Goal: Task Accomplishment & Management: Manage account settings

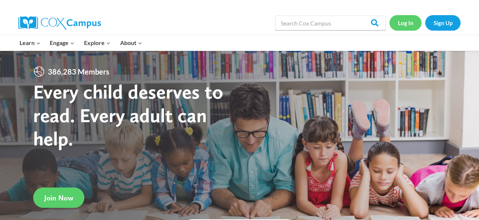
click at [406, 22] on link "Log In" at bounding box center [406, 22] width 32 height 15
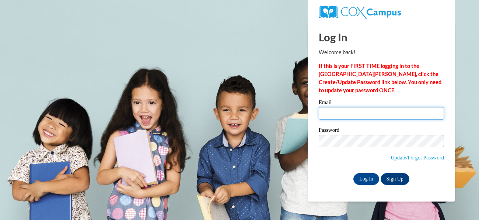
click at [372, 114] on input "Email" at bounding box center [381, 113] width 125 height 13
type input "[EMAIL_ADDRESS][DOMAIN_NAME]"
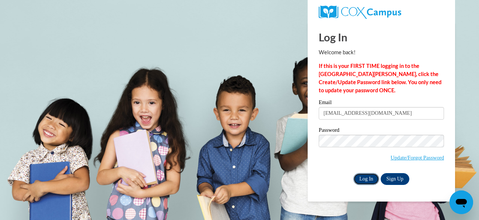
click at [370, 181] on input "Log In" at bounding box center [367, 179] width 26 height 12
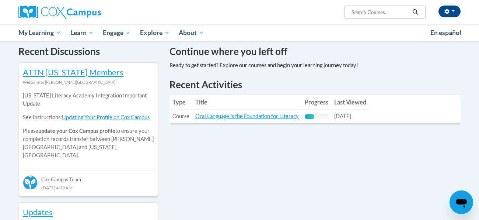
scroll to position [265, 0]
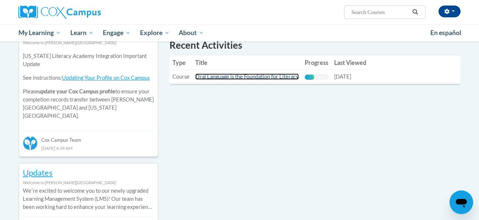
click at [265, 79] on link "Oral Language is the Foundation for Literacy" at bounding box center [247, 76] width 104 height 6
click at [263, 76] on link "Oral Language is the Foundation for Literacy" at bounding box center [247, 76] width 104 height 6
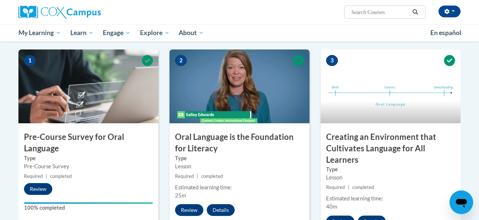
scroll to position [162, 0]
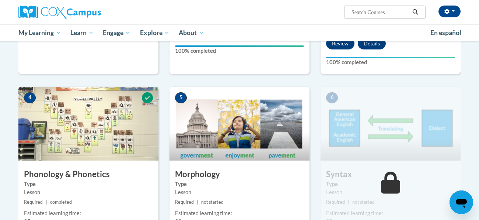
scroll to position [339, 0]
